Goal: Check status

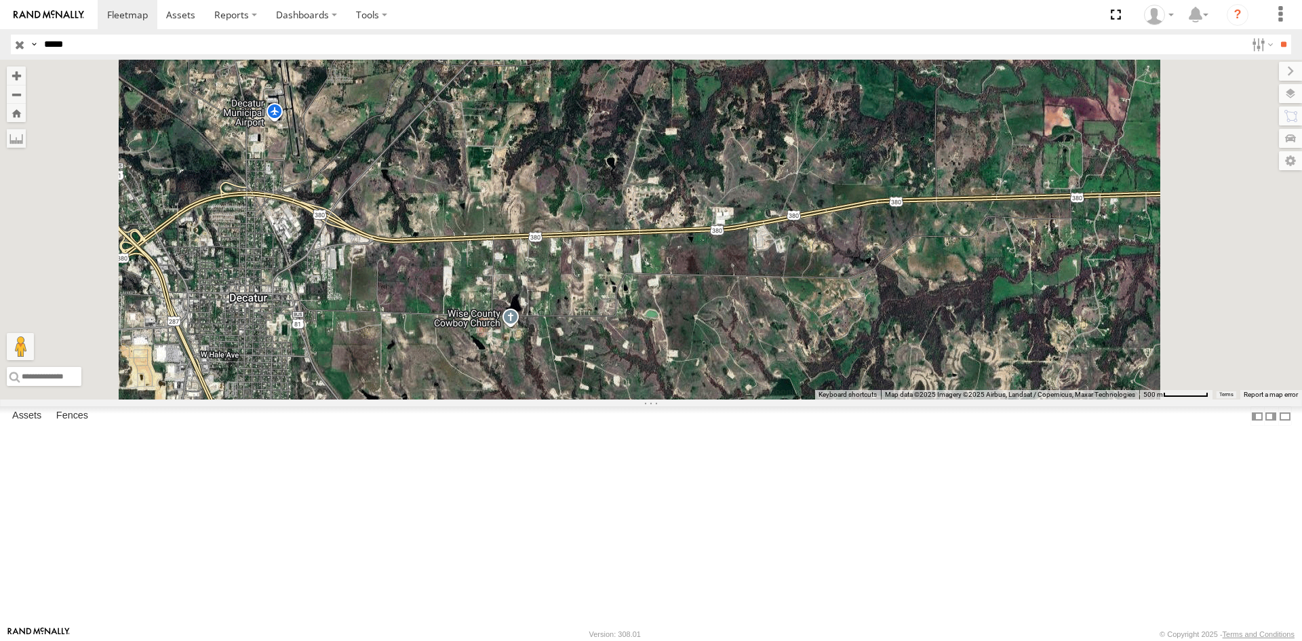
drag, startPoint x: 140, startPoint y: 46, endPoint x: -165, endPoint y: 9, distance: 307.4
click at [0, 9] on html at bounding box center [651, 320] width 1302 height 641
type input "*****"
click at [1276, 35] on input "**" at bounding box center [1284, 45] width 16 height 20
click at [0, 0] on div "23190 4G" at bounding box center [0, 0] width 0 height 0
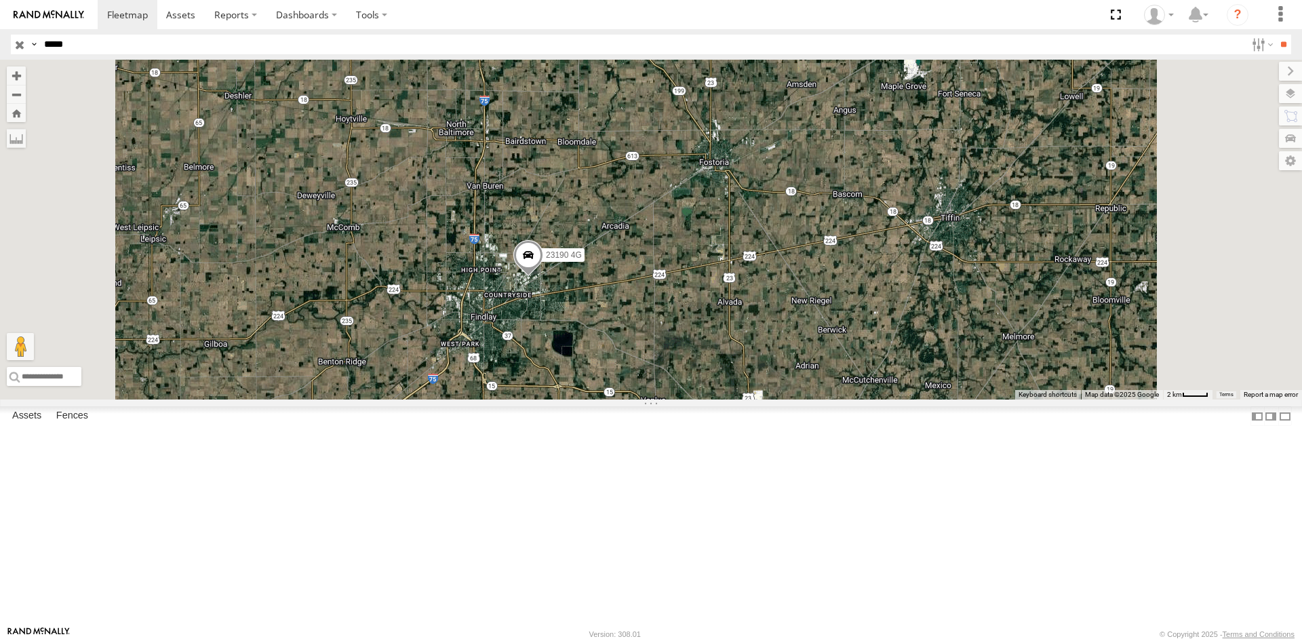
drag, startPoint x: 667, startPoint y: 366, endPoint x: 669, endPoint y: 345, distance: 21.9
click at [669, 345] on div "23190 4G" at bounding box center [651, 230] width 1302 height 340
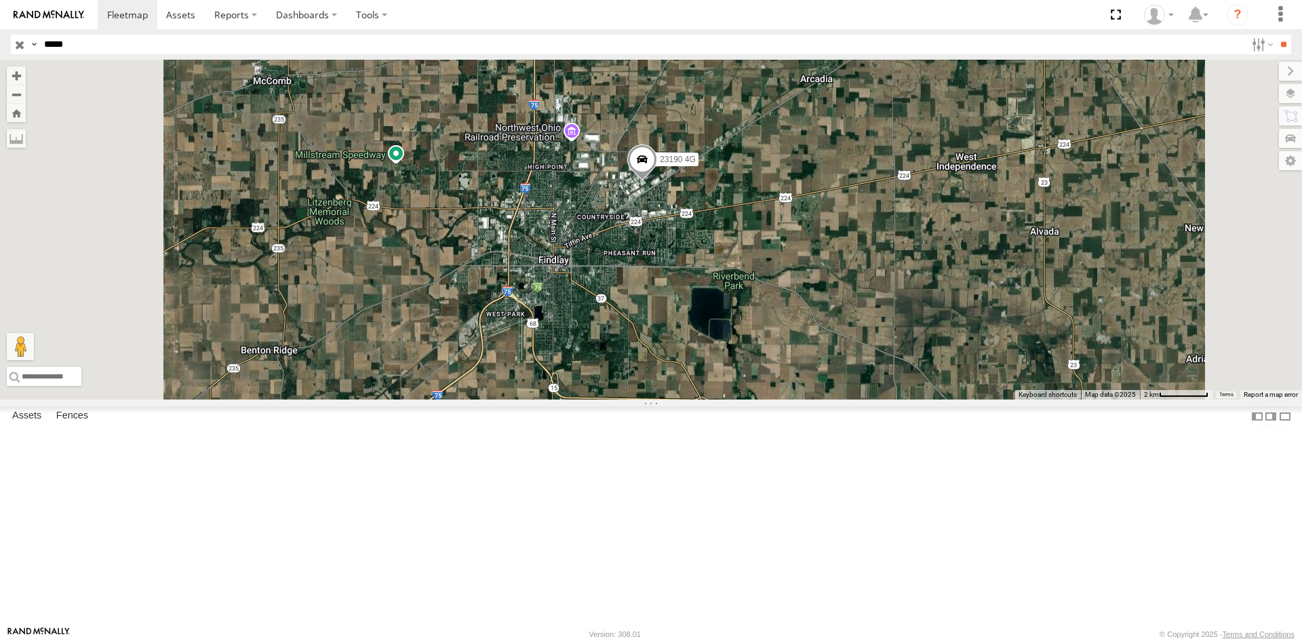
drag, startPoint x: 756, startPoint y: 332, endPoint x: 752, endPoint y: 324, distance: 9.4
click at [753, 326] on div "23190 4G" at bounding box center [651, 230] width 1302 height 340
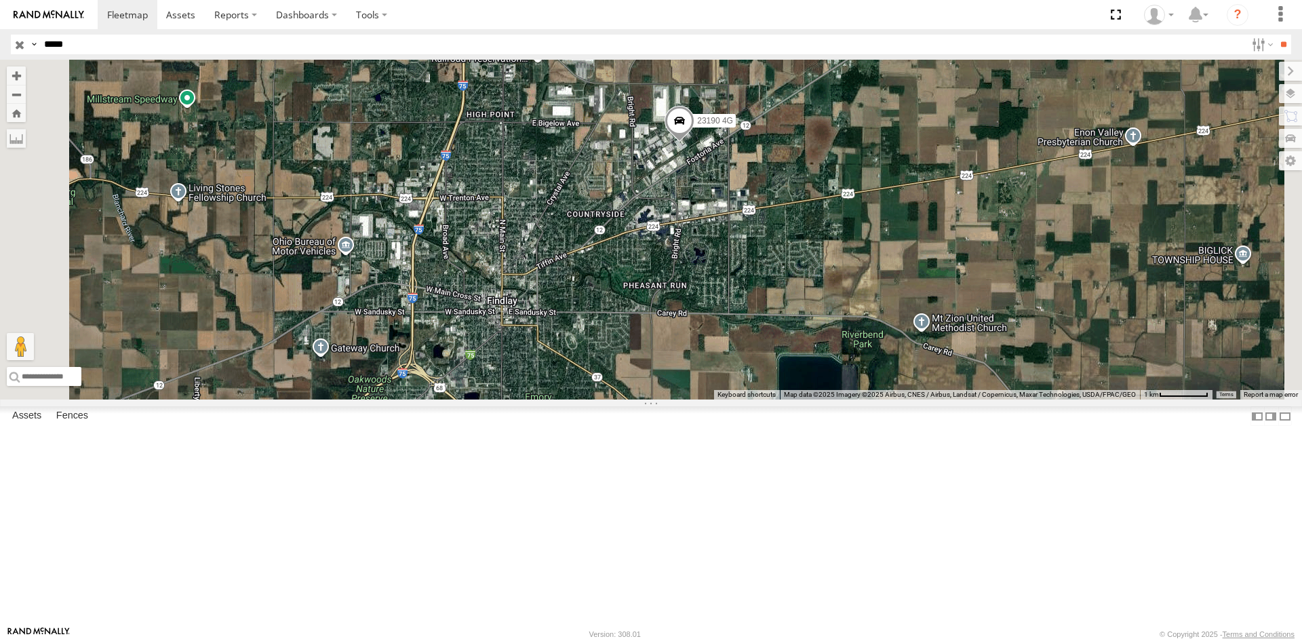
drag, startPoint x: 794, startPoint y: 292, endPoint x: 762, endPoint y: 312, distance: 37.8
click at [762, 312] on div "23190 4G" at bounding box center [651, 230] width 1302 height 340
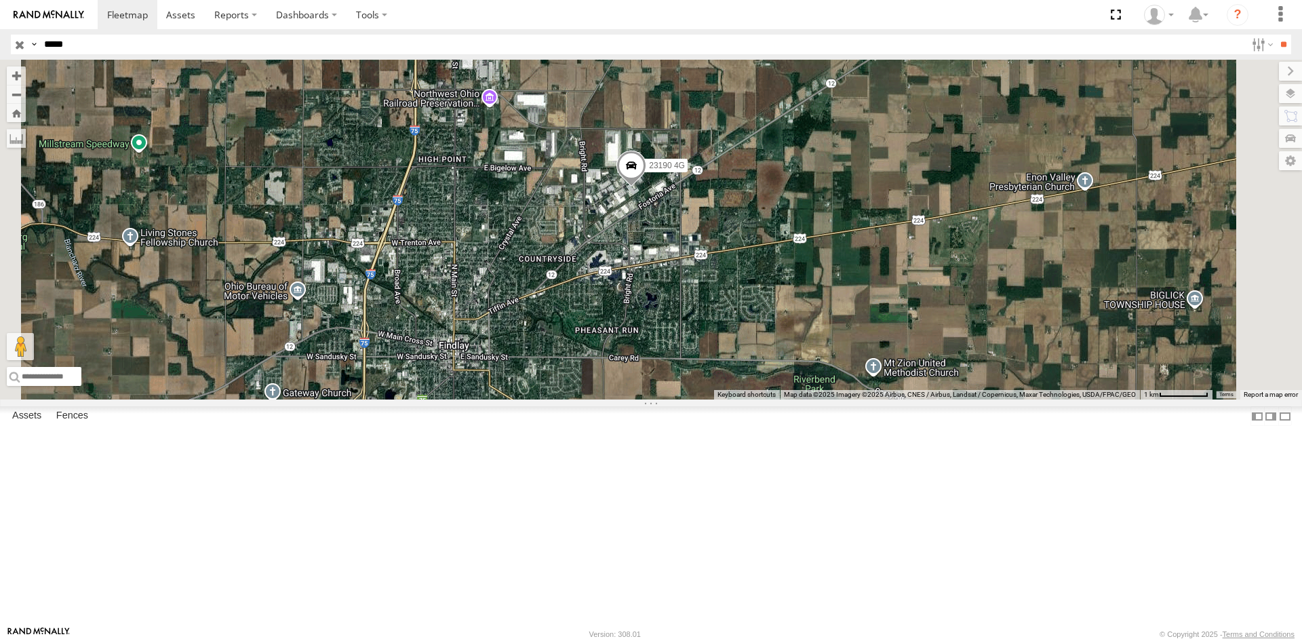
click at [750, 330] on div "23190 4G" at bounding box center [651, 230] width 1302 height 340
